Goal: Task Accomplishment & Management: Manage account settings

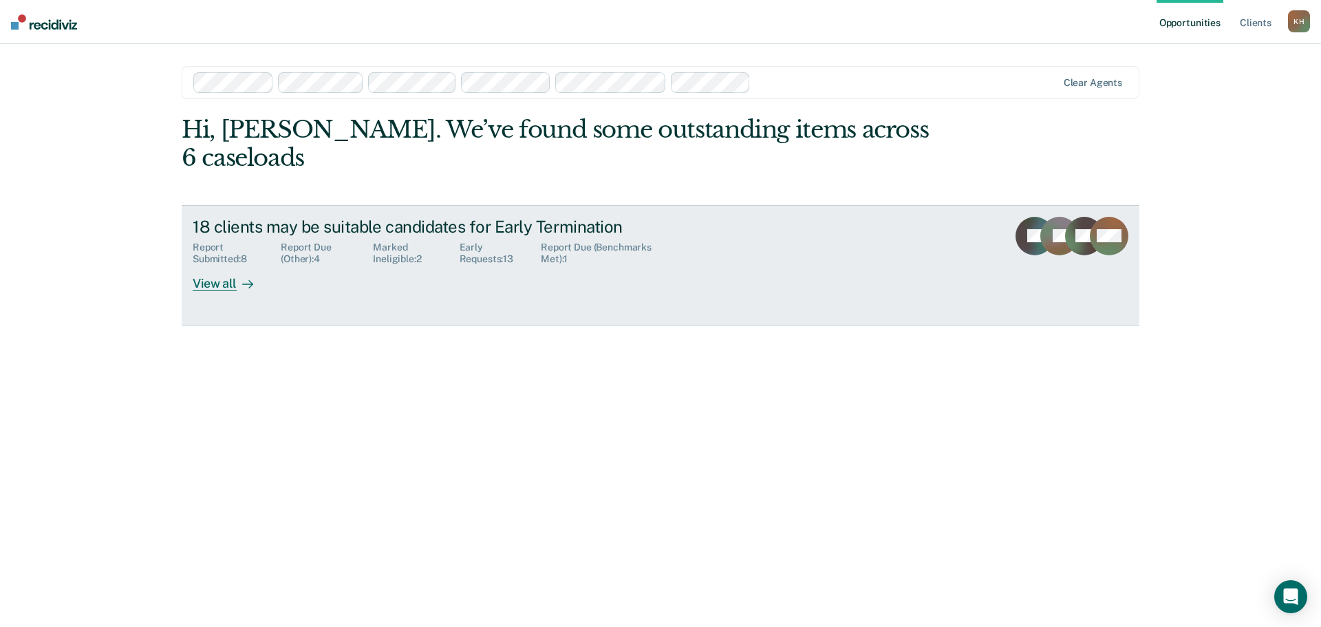
click at [233, 265] on div "View all" at bounding box center [231, 278] width 77 height 27
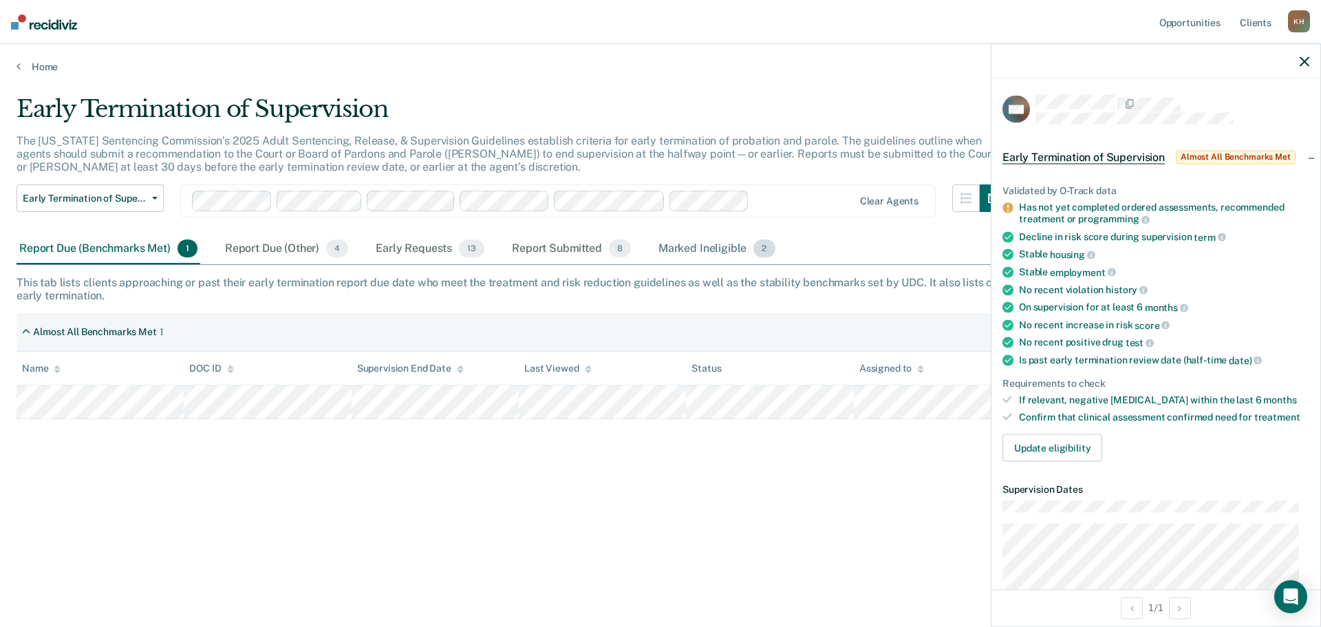
click at [738, 248] on div "Marked Ineligible 2" at bounding box center [717, 249] width 122 height 30
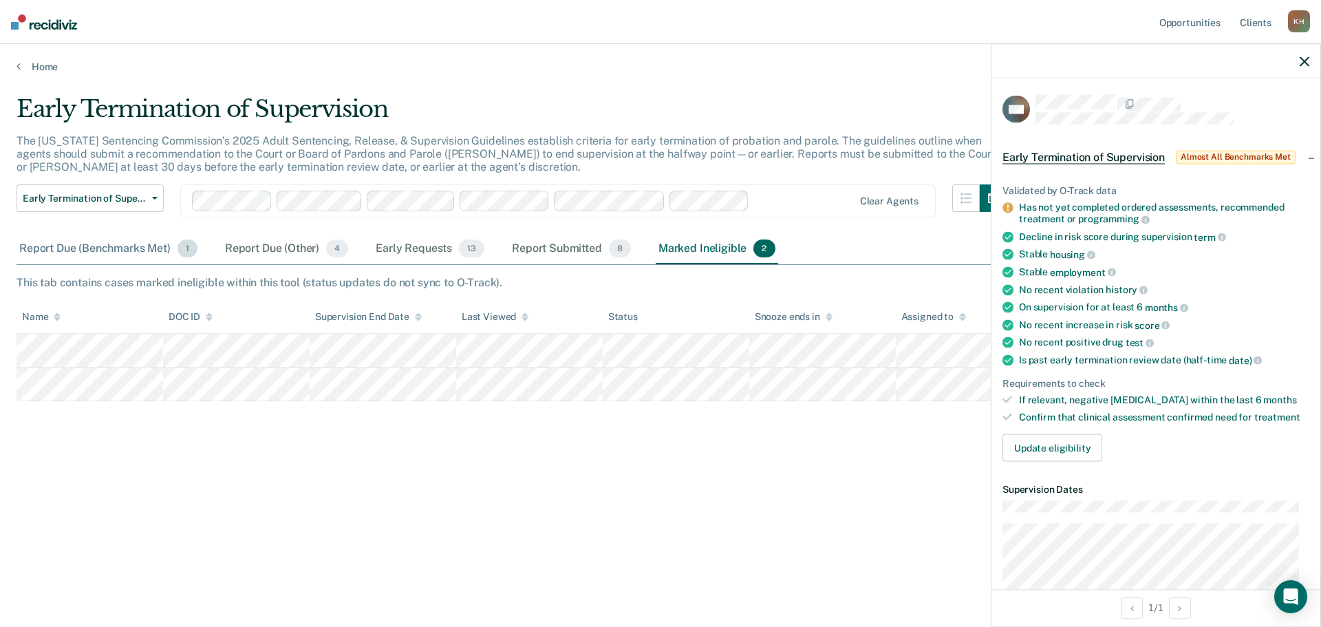
click at [128, 248] on div "Report Due (Benchmarks Met) 1" at bounding box center [109, 249] width 184 height 30
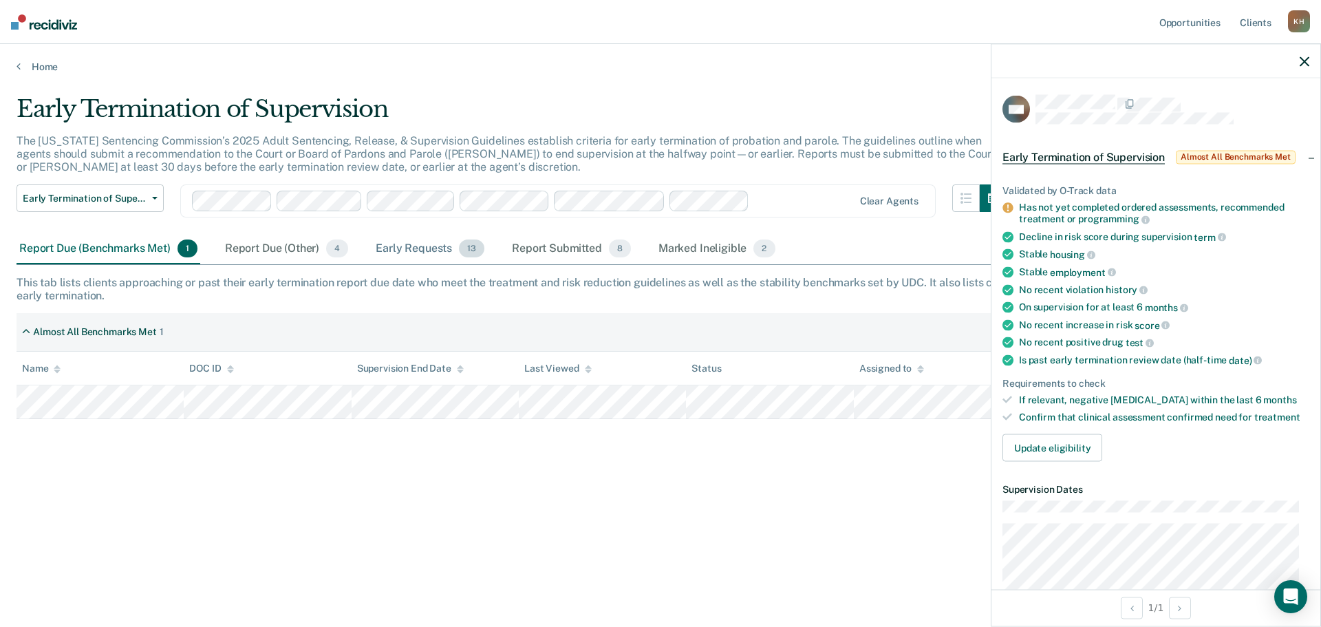
click at [444, 252] on div "Early Requests 13" at bounding box center [430, 249] width 114 height 30
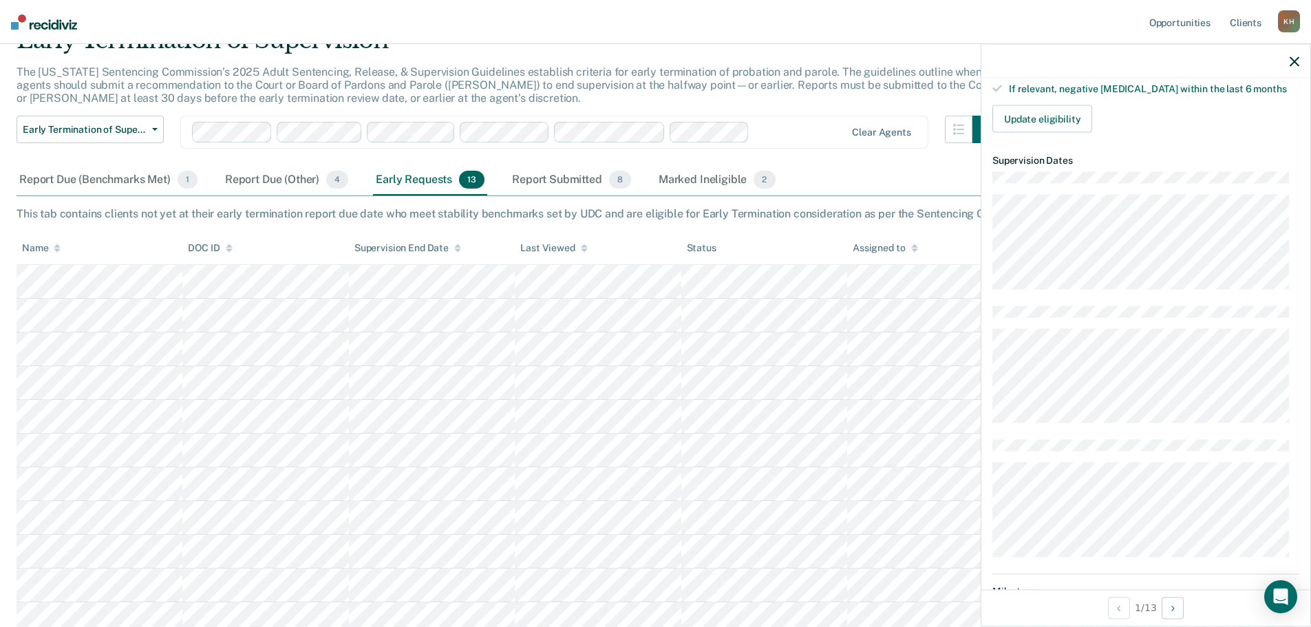
scroll to position [275, 0]
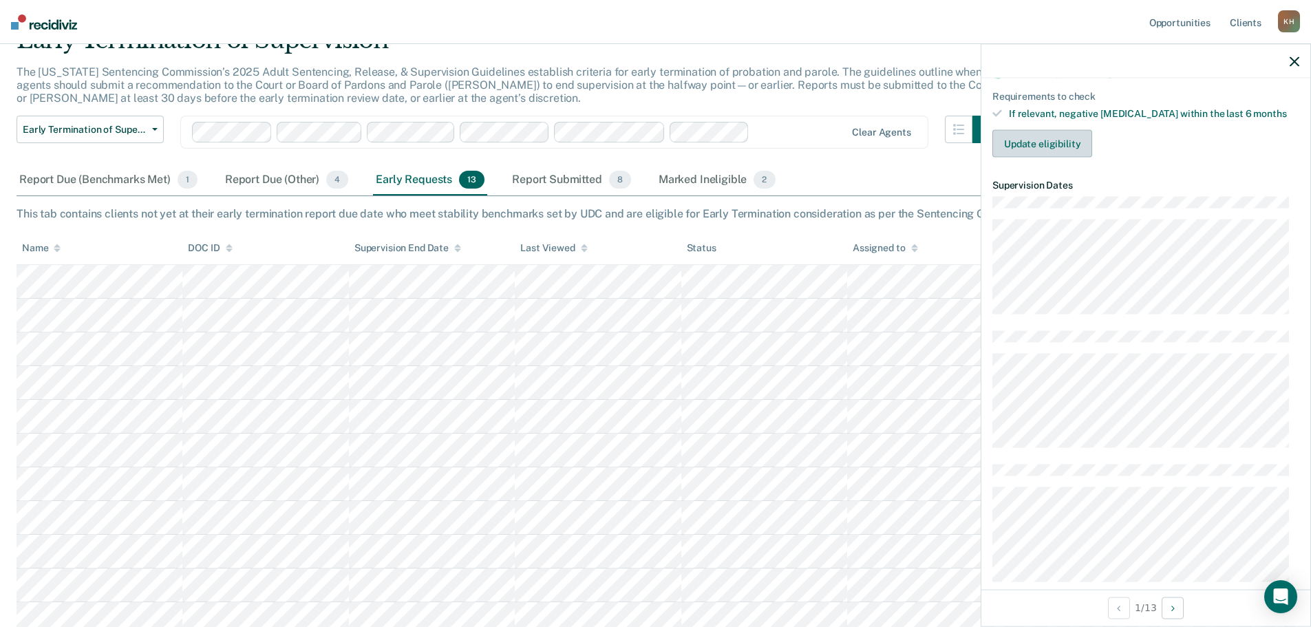
click at [1030, 146] on button "Update eligibility" at bounding box center [1042, 144] width 100 height 28
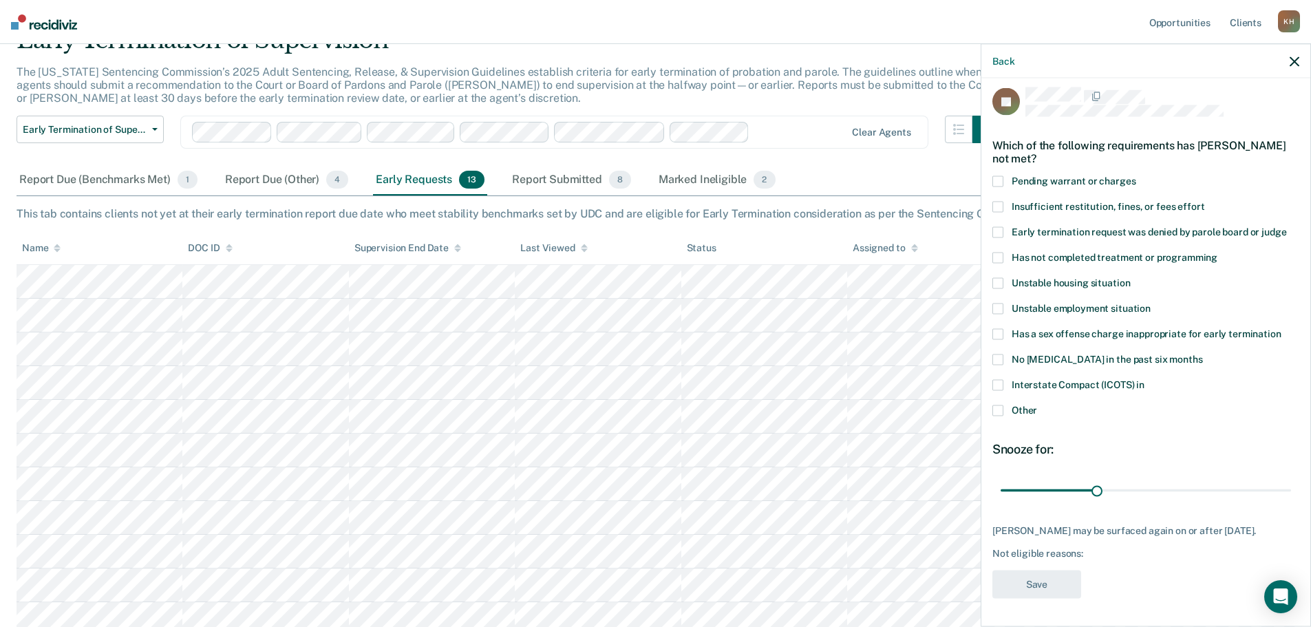
scroll to position [6, 0]
click at [1002, 409] on span at bounding box center [997, 412] width 11 height 11
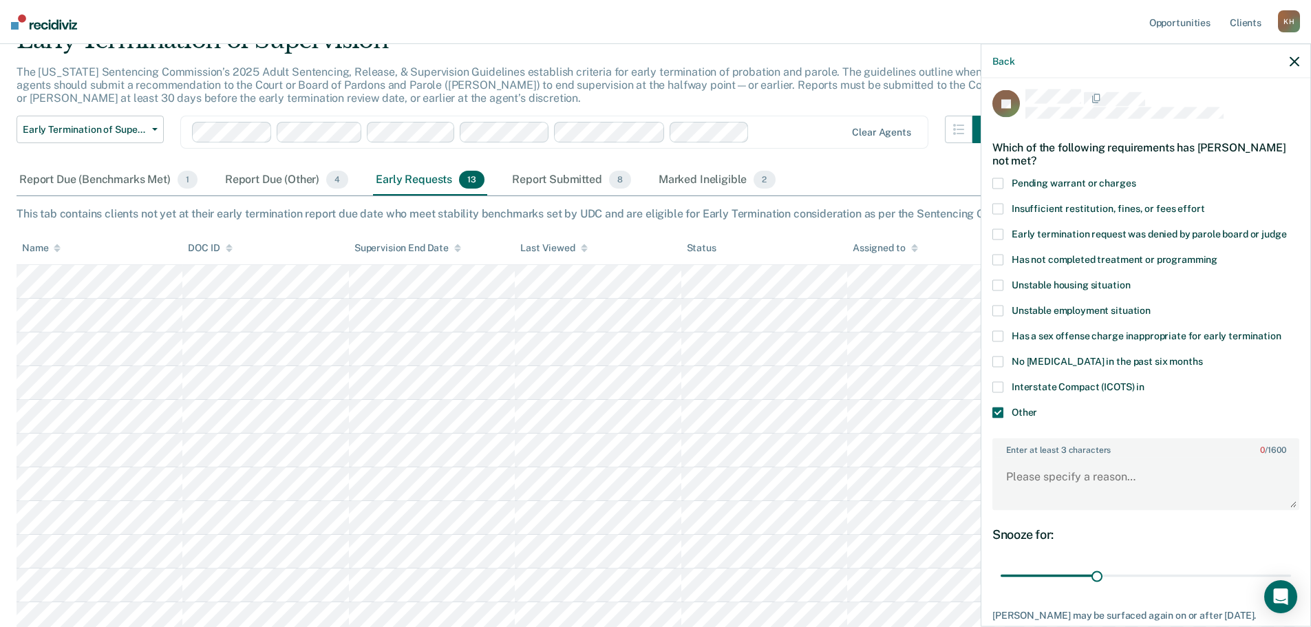
click at [1002, 409] on span at bounding box center [997, 412] width 11 height 11
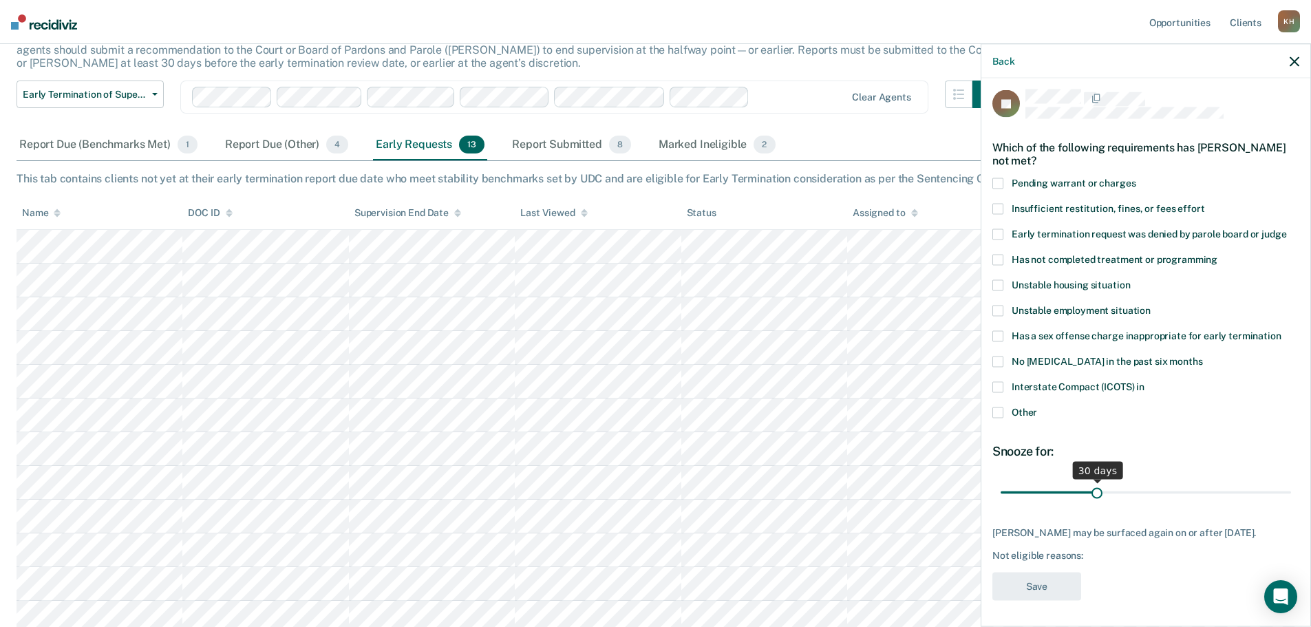
scroll to position [138, 0]
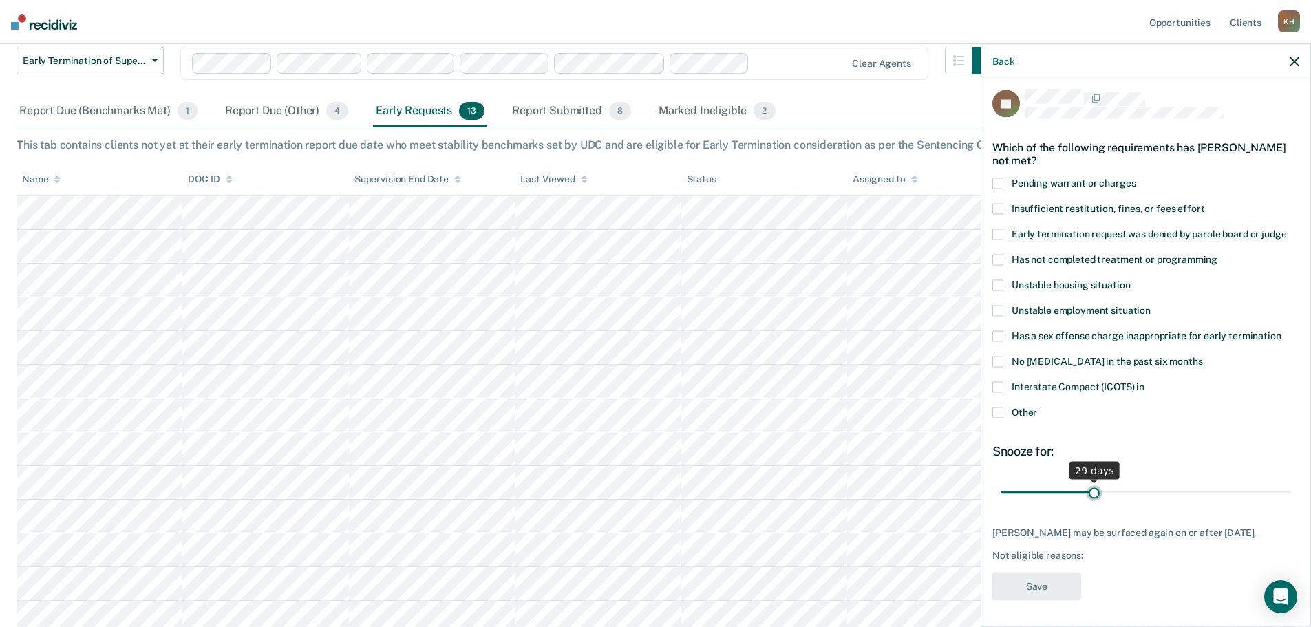
type input "29"
click at [1090, 490] on input "range" at bounding box center [1145, 492] width 290 height 24
click at [1298, 61] on icon "button" at bounding box center [1294, 61] width 10 height 10
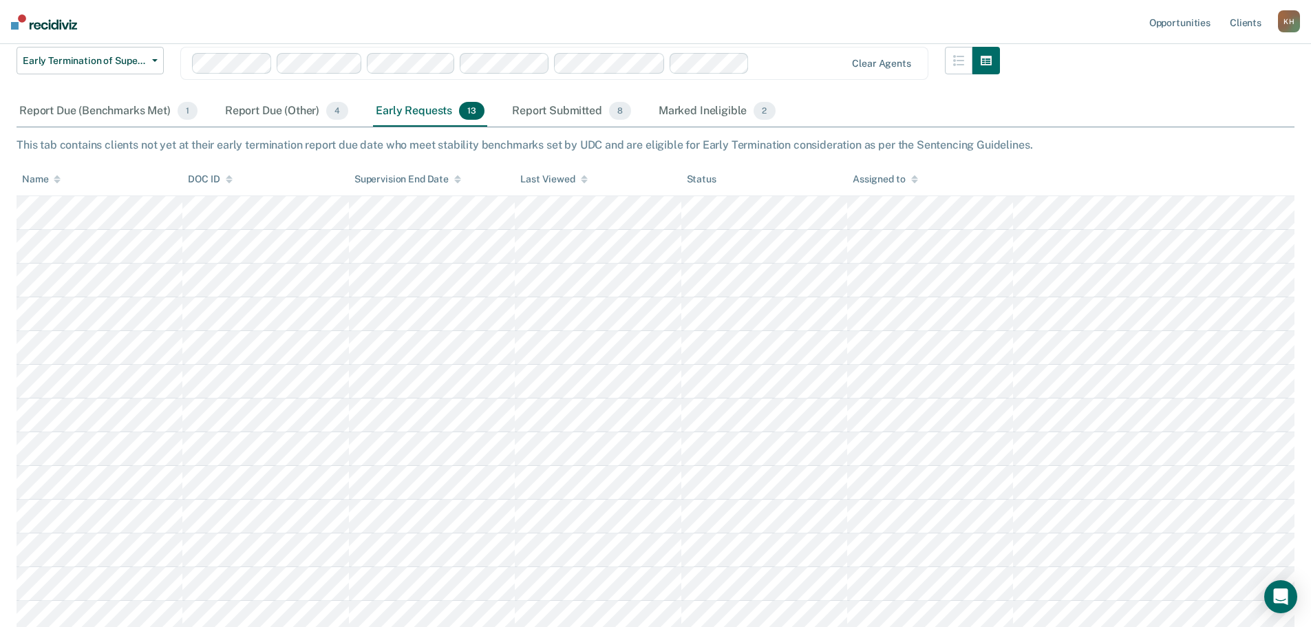
click at [127, 194] on th "Name" at bounding box center [100, 179] width 166 height 34
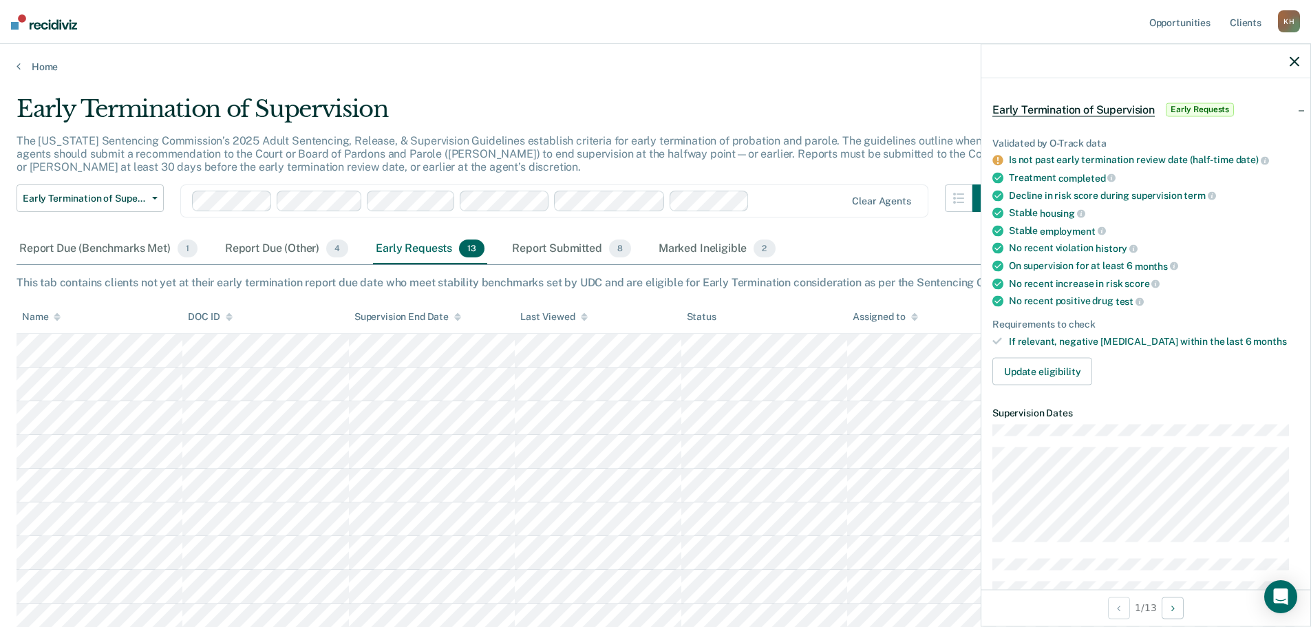
scroll to position [0, 0]
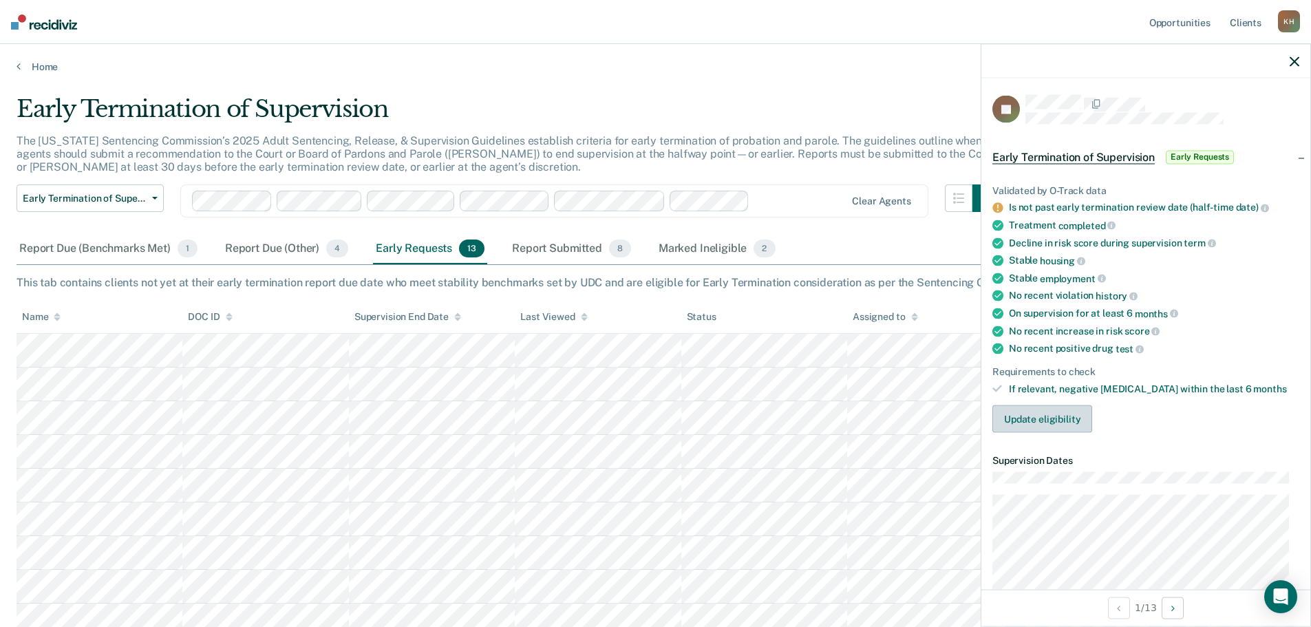
click at [1030, 418] on button "Update eligibility" at bounding box center [1042, 419] width 100 height 28
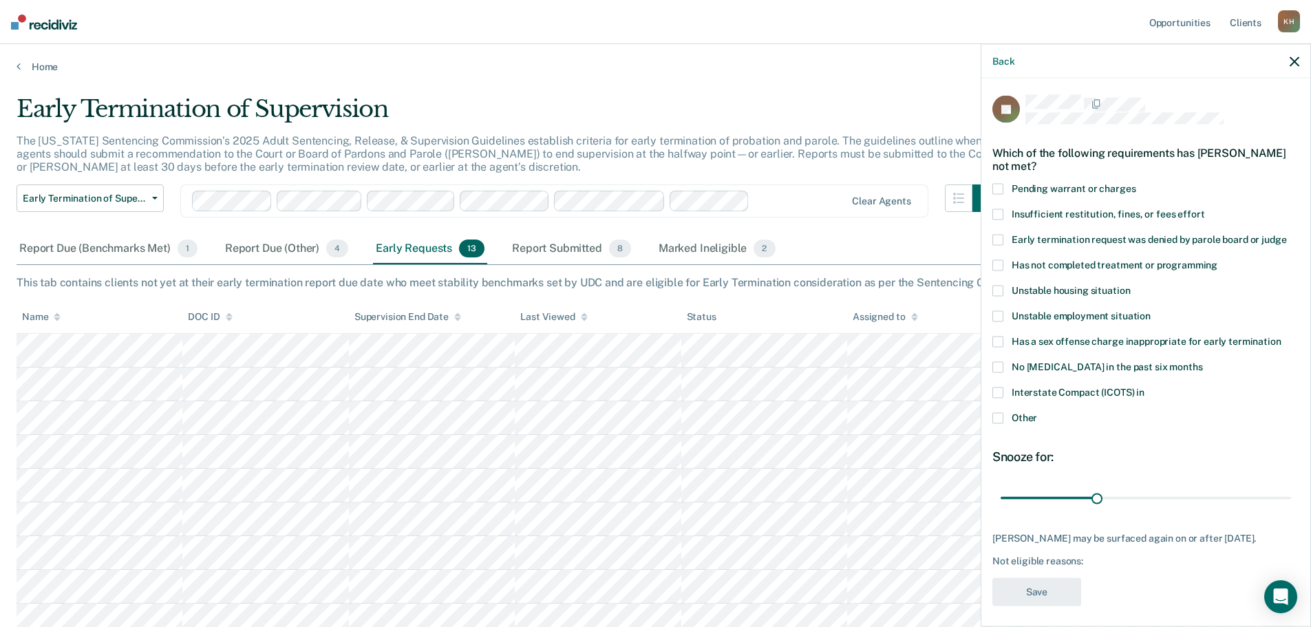
click at [1296, 61] on icon "button" at bounding box center [1294, 61] width 10 height 10
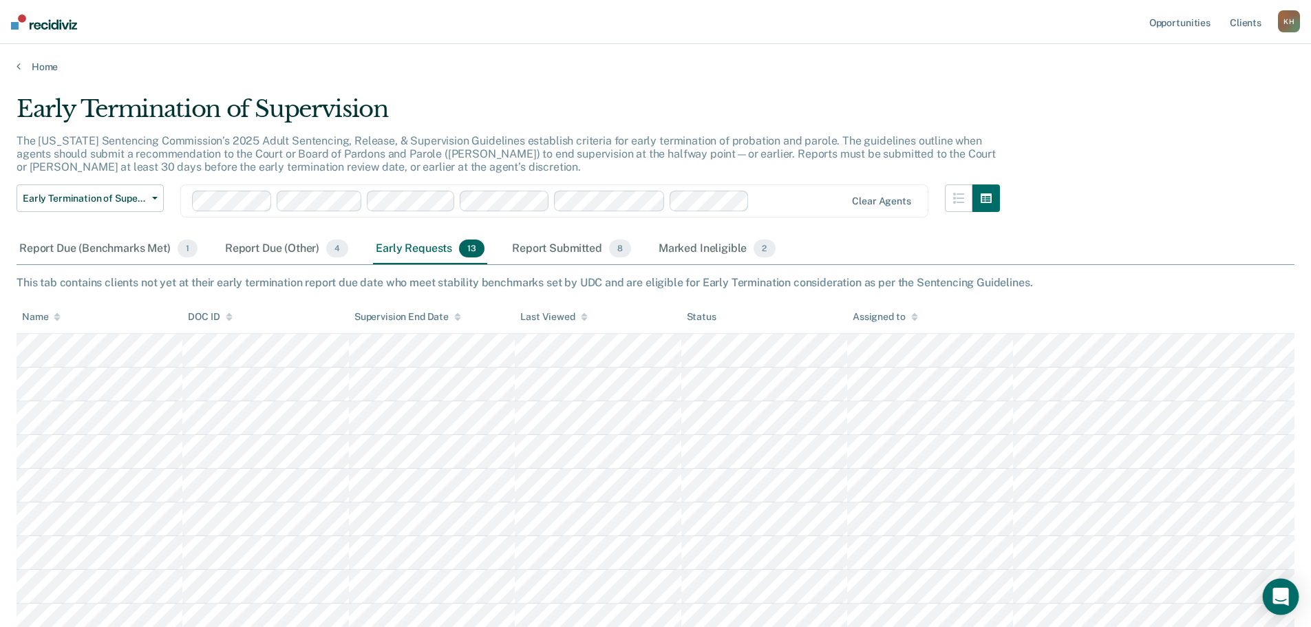
click at [1282, 599] on icon "Open Intercom Messenger" at bounding box center [1280, 597] width 16 height 18
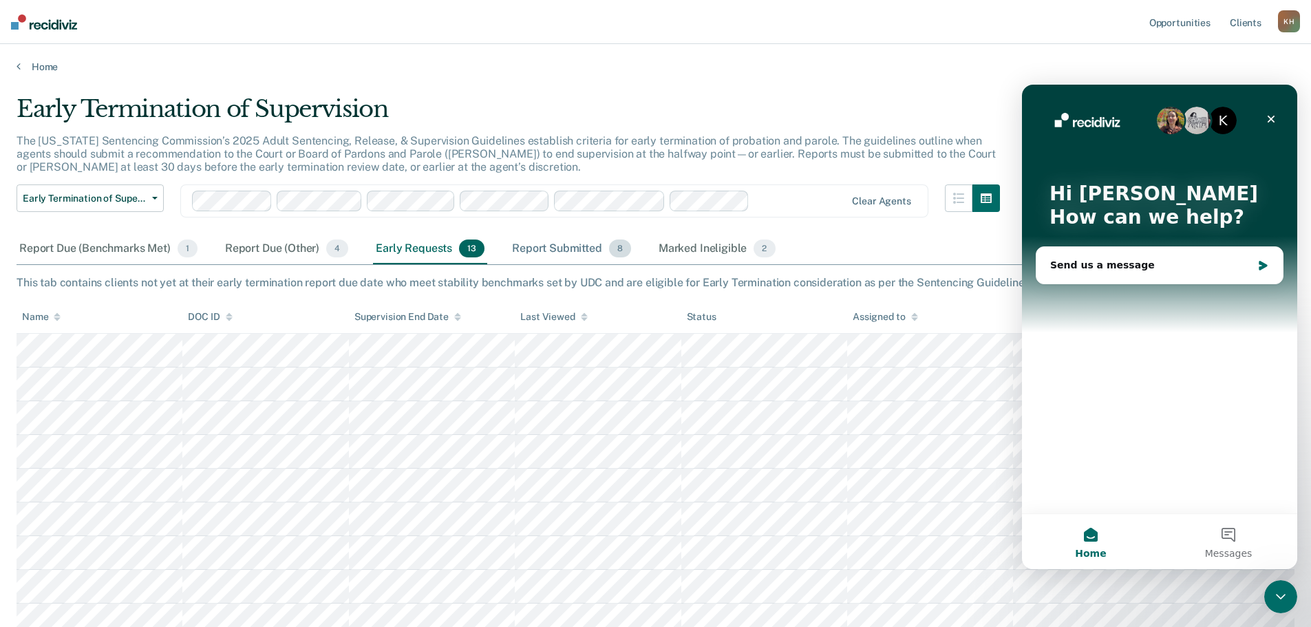
click at [590, 245] on div "Report Submitted 8" at bounding box center [571, 249] width 125 height 30
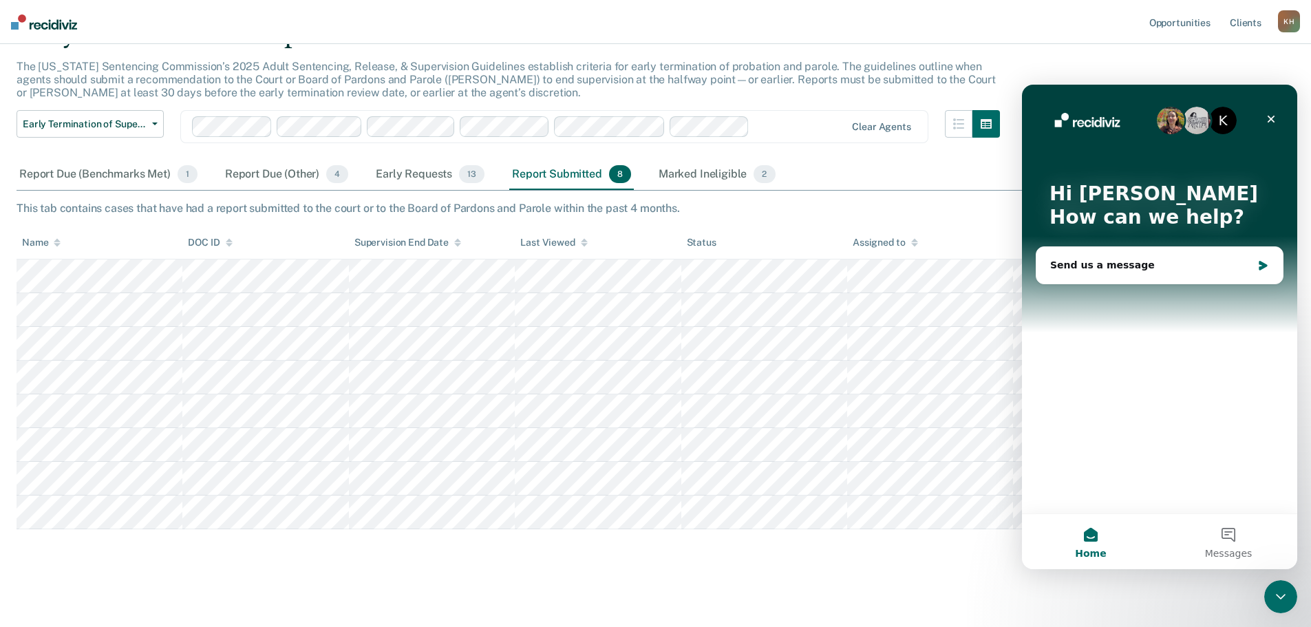
scroll to position [76, 0]
click at [1276, 118] on div "Close" at bounding box center [1270, 119] width 25 height 25
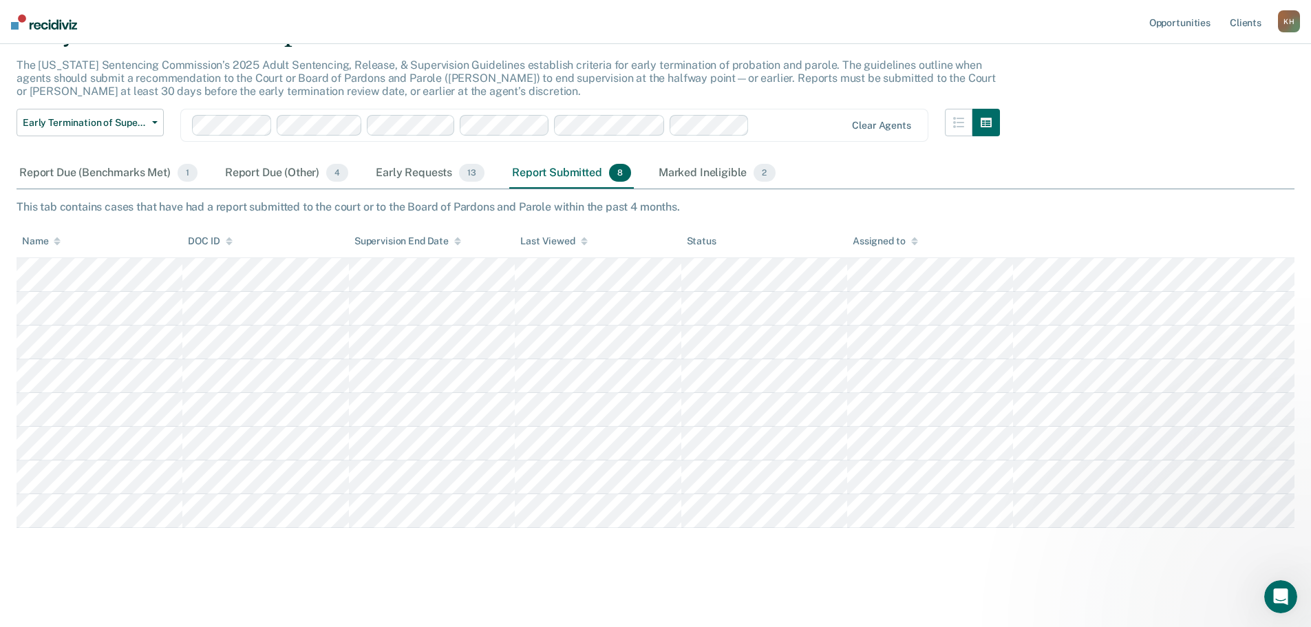
scroll to position [0, 0]
click at [418, 174] on div "Early Requests 13" at bounding box center [430, 173] width 114 height 30
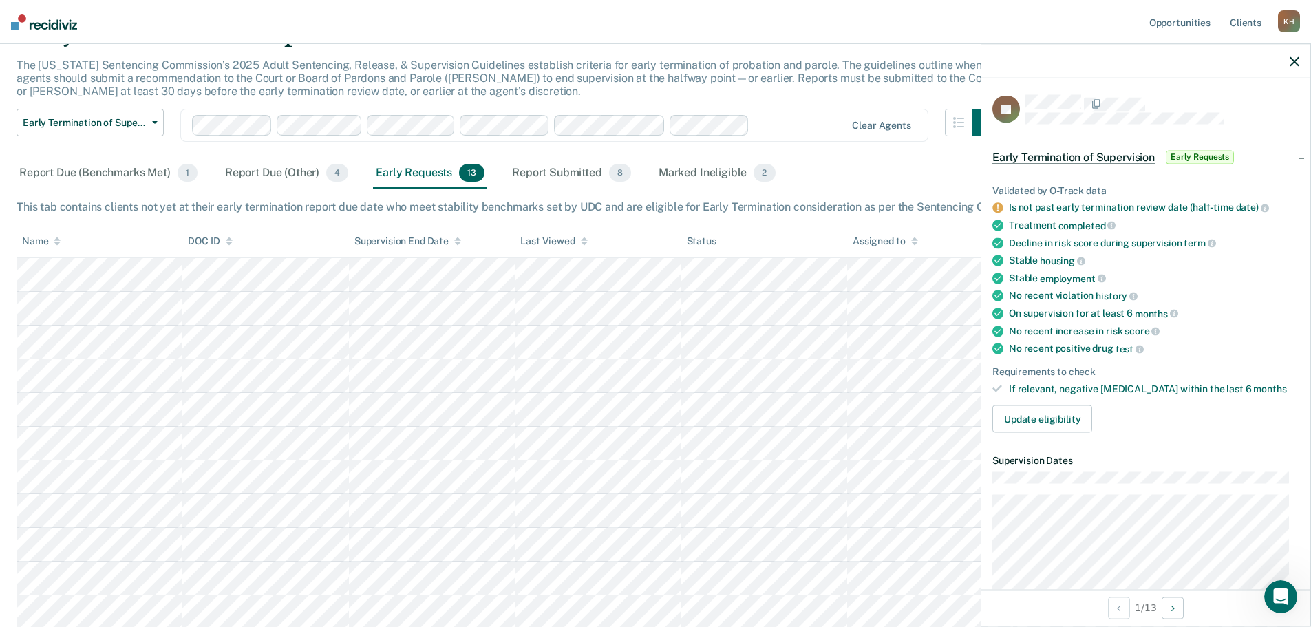
click at [1093, 157] on span "Early Termination of Supervision" at bounding box center [1073, 157] width 162 height 14
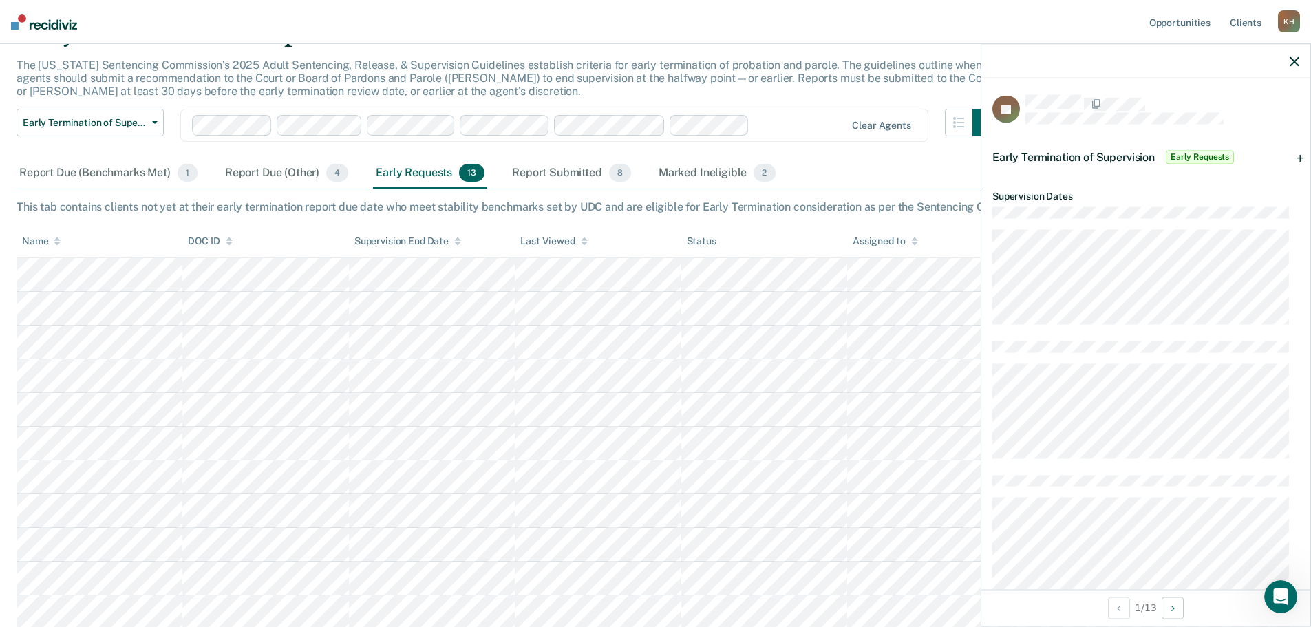
click at [1093, 157] on span "Early Termination of Supervision" at bounding box center [1073, 156] width 162 height 13
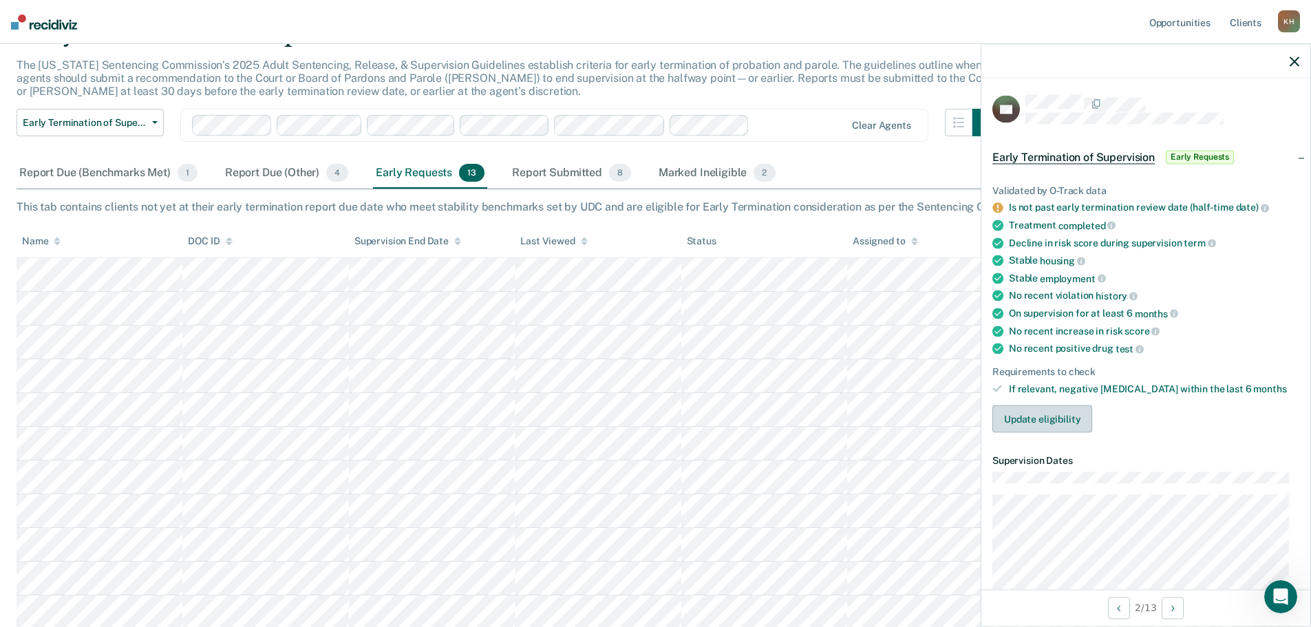
click at [1044, 422] on button "Update eligibility" at bounding box center [1042, 419] width 100 height 28
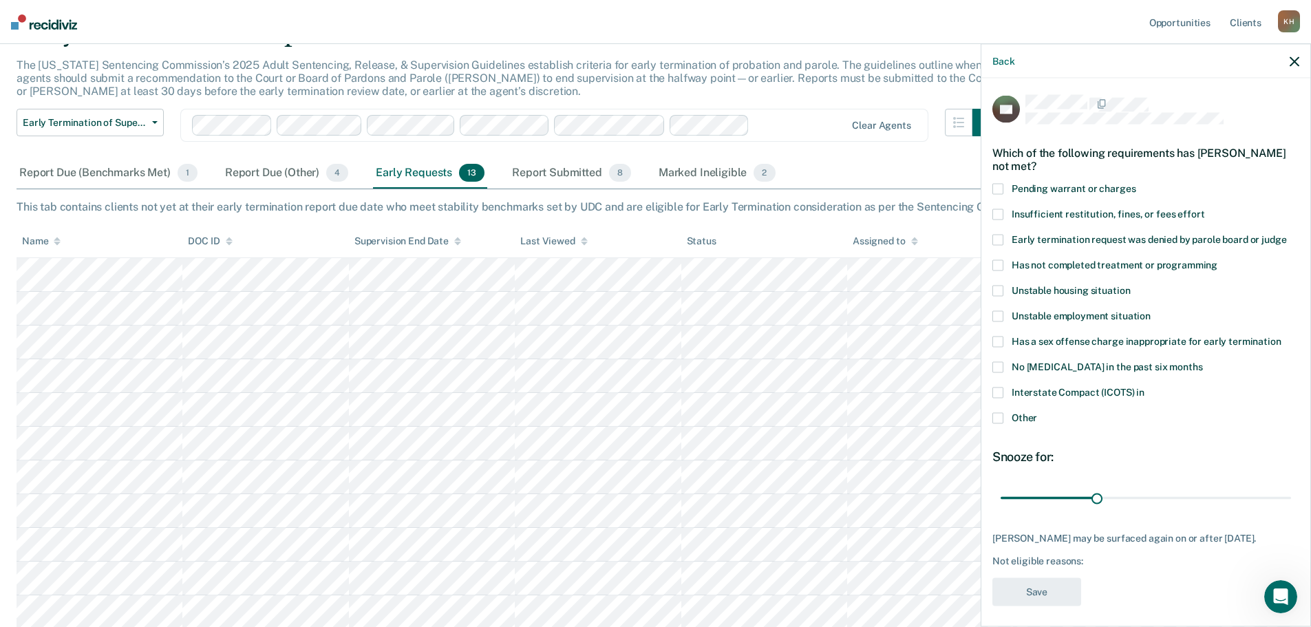
click at [999, 391] on span at bounding box center [997, 392] width 11 height 11
click at [1296, 61] on icon "button" at bounding box center [1294, 61] width 10 height 10
